Goal: Check status

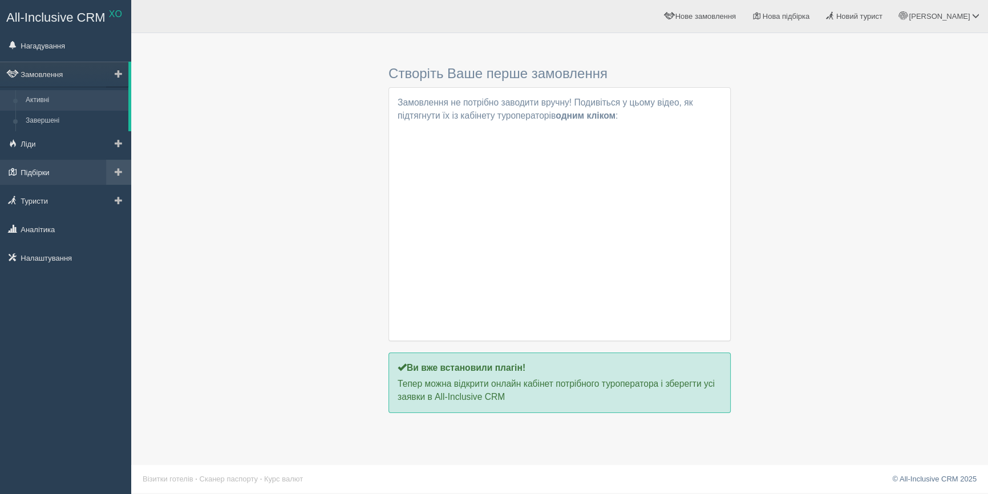
click at [66, 175] on link "Підбірки" at bounding box center [65, 172] width 131 height 25
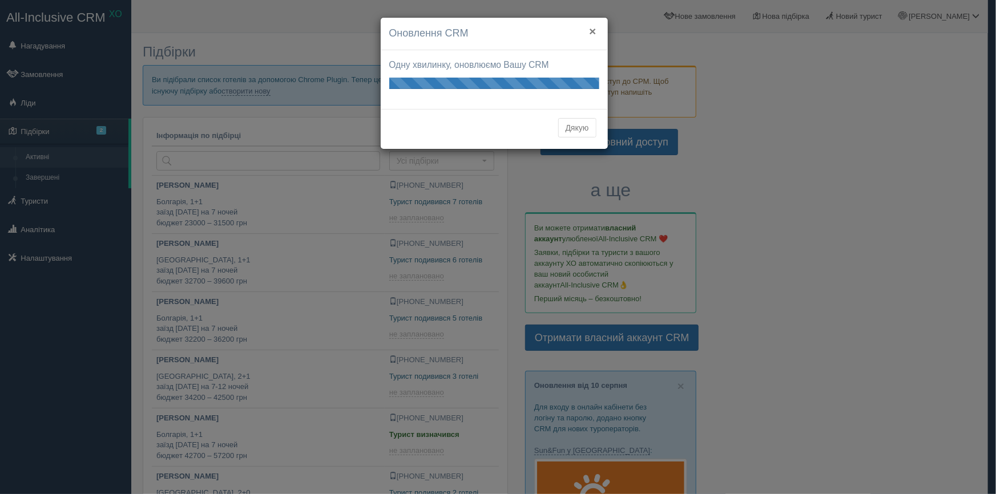
click at [589, 31] on button "×" at bounding box center [592, 31] width 7 height 12
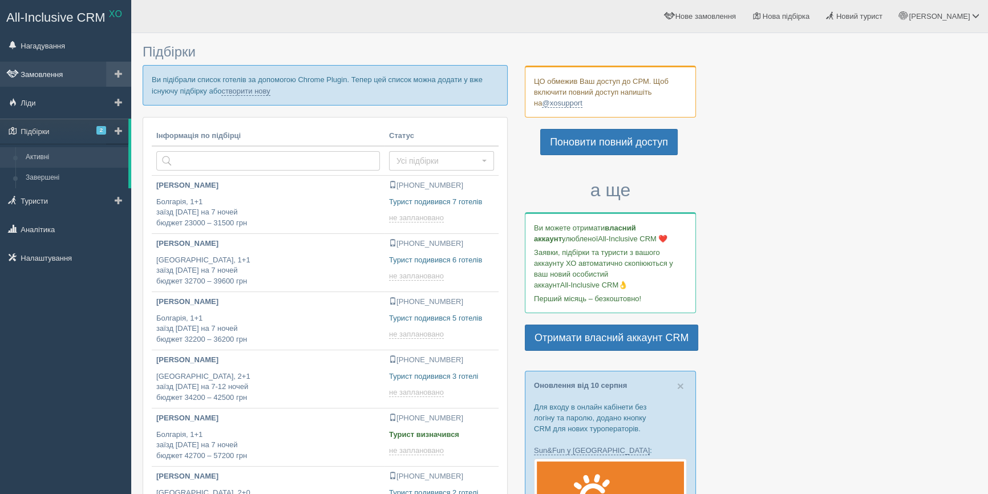
click at [59, 71] on link "Замовлення" at bounding box center [65, 74] width 131 height 25
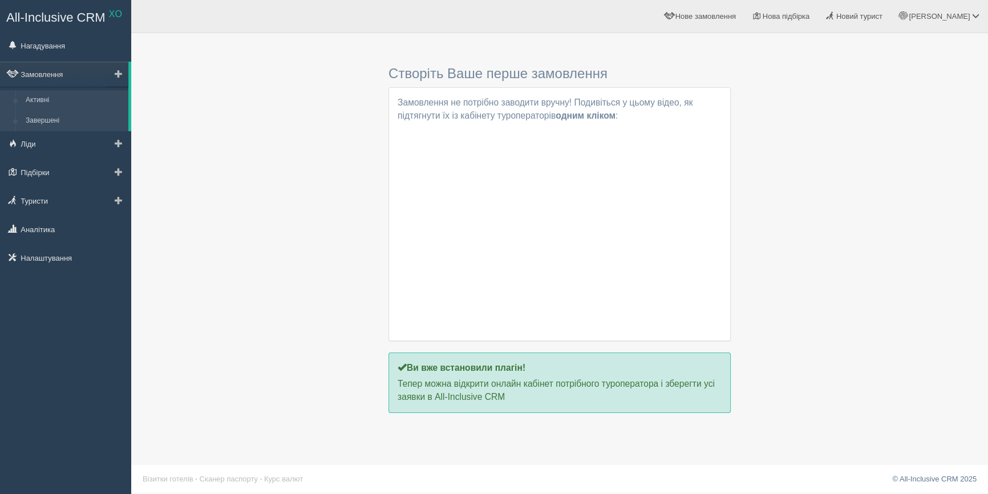
click at [61, 123] on link "Завершені" at bounding box center [75, 121] width 108 height 21
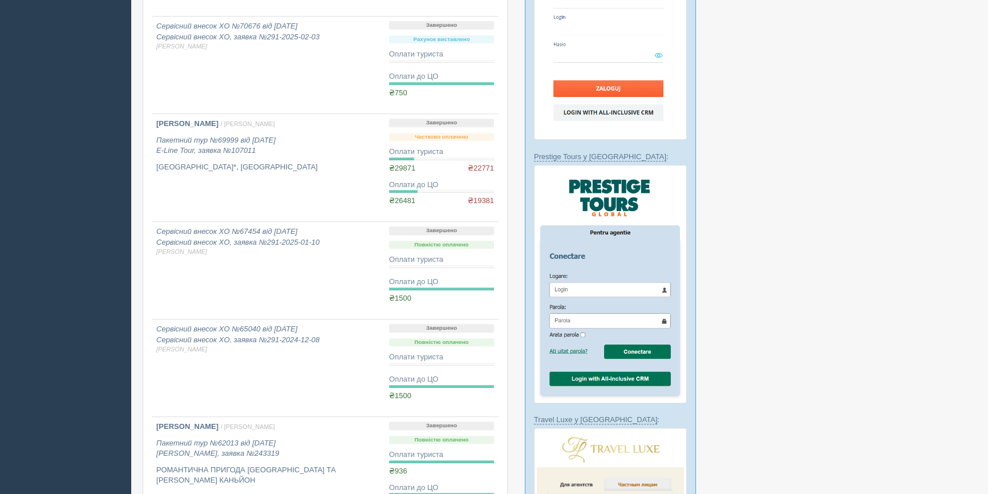
scroll to position [923, 0]
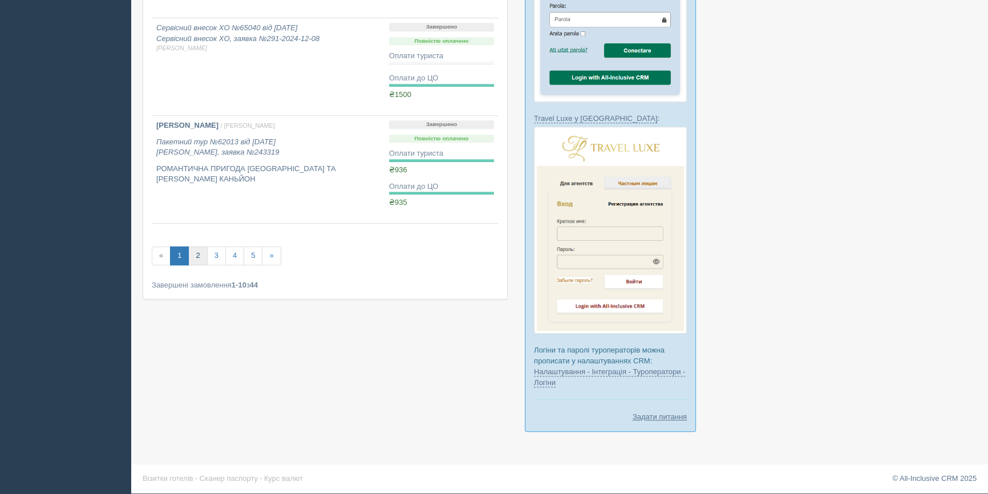
click at [194, 256] on link "2" at bounding box center [197, 255] width 19 height 19
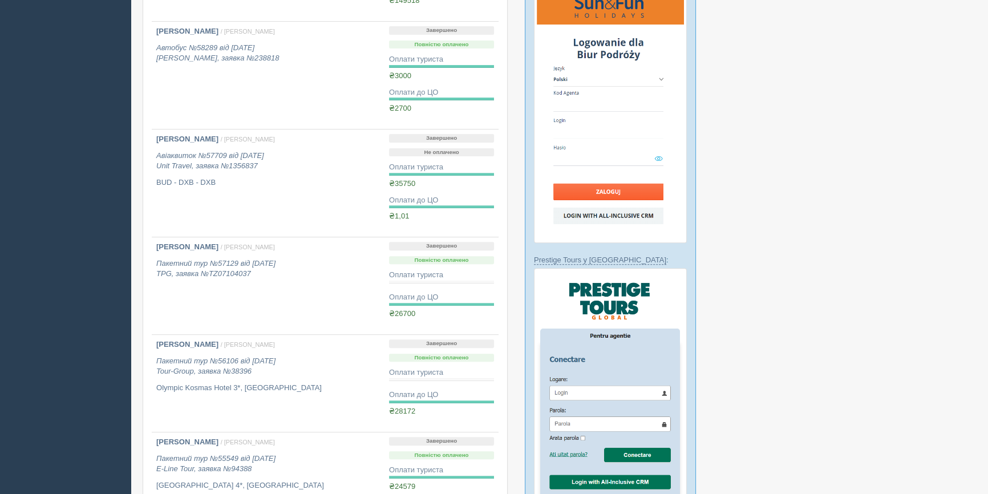
scroll to position [674, 0]
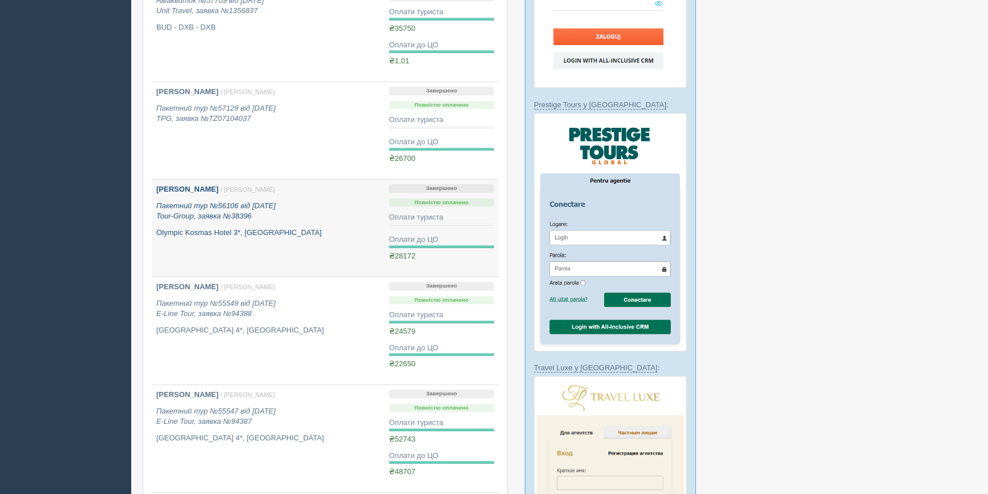
click at [245, 190] on span "/ [PERSON_NAME]" at bounding box center [248, 189] width 54 height 7
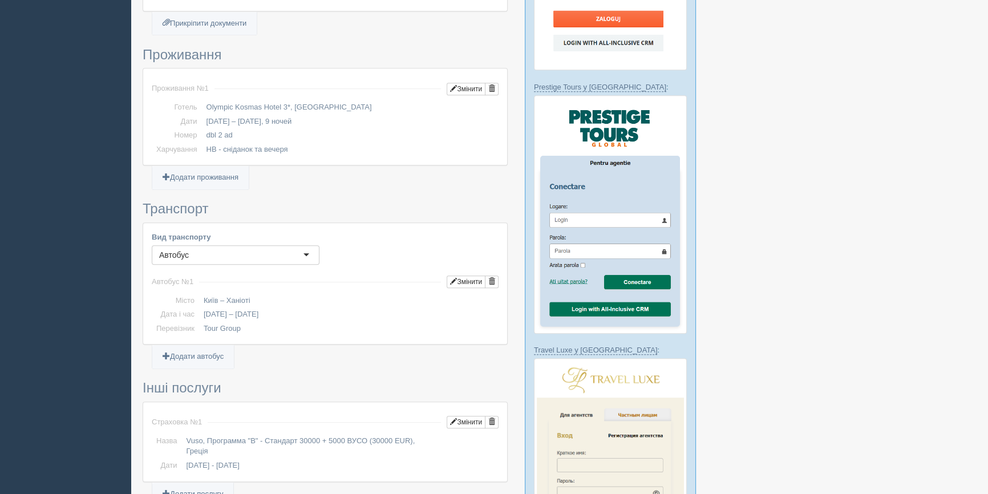
scroll to position [726, 0]
